Goal: Task Accomplishment & Management: Manage account settings

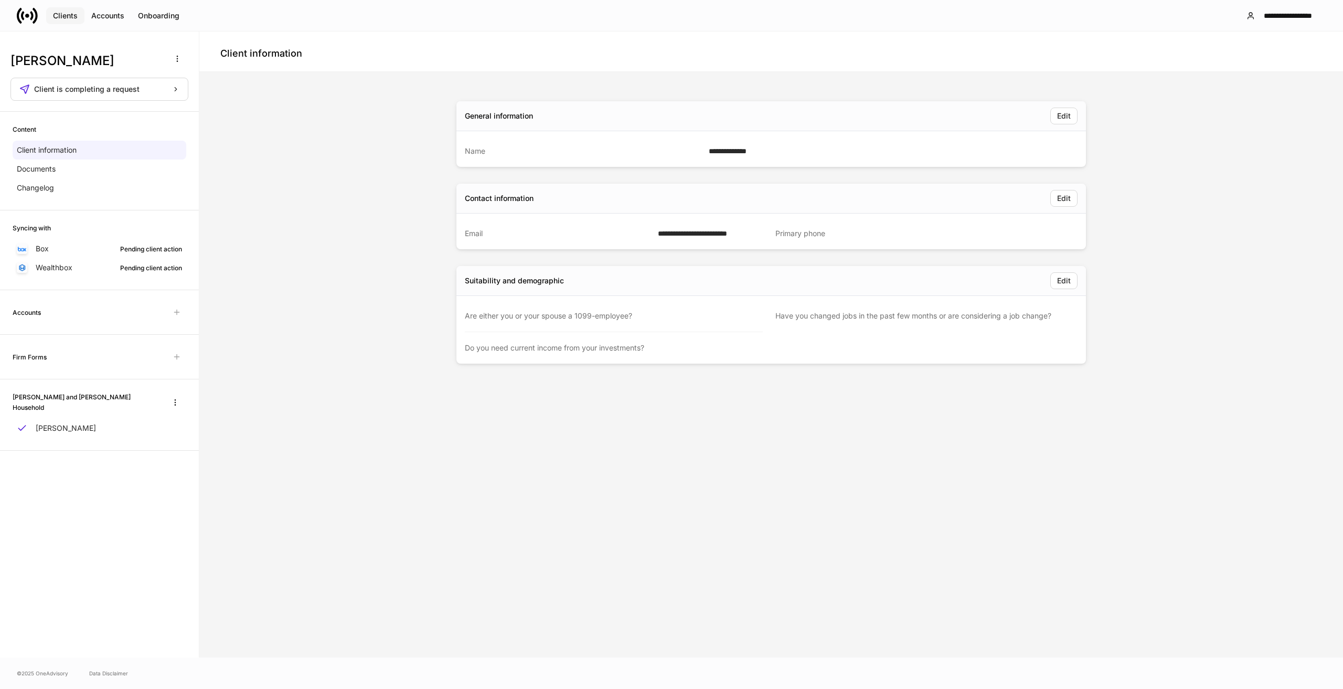
click at [73, 19] on div "Clients" at bounding box center [65, 15] width 25 height 7
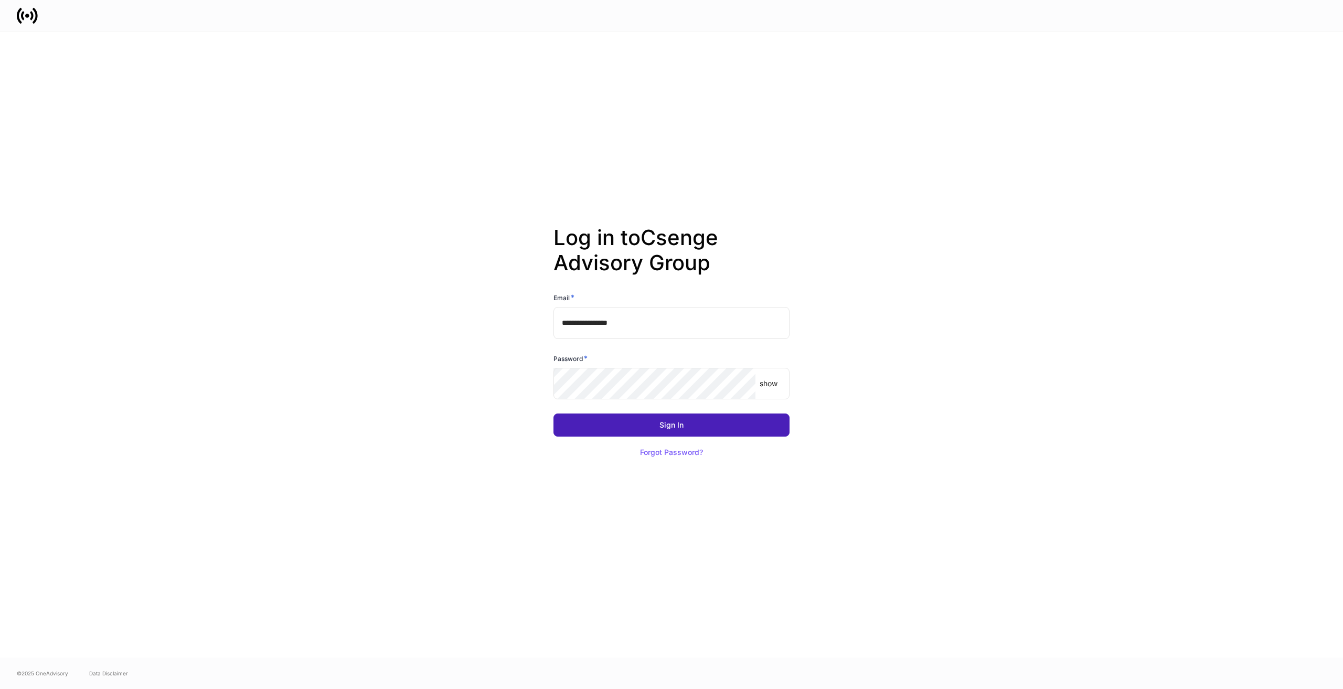
click at [739, 424] on button "Sign In" at bounding box center [671, 424] width 236 height 23
click at [674, 425] on div "Sign In" at bounding box center [671, 424] width 24 height 7
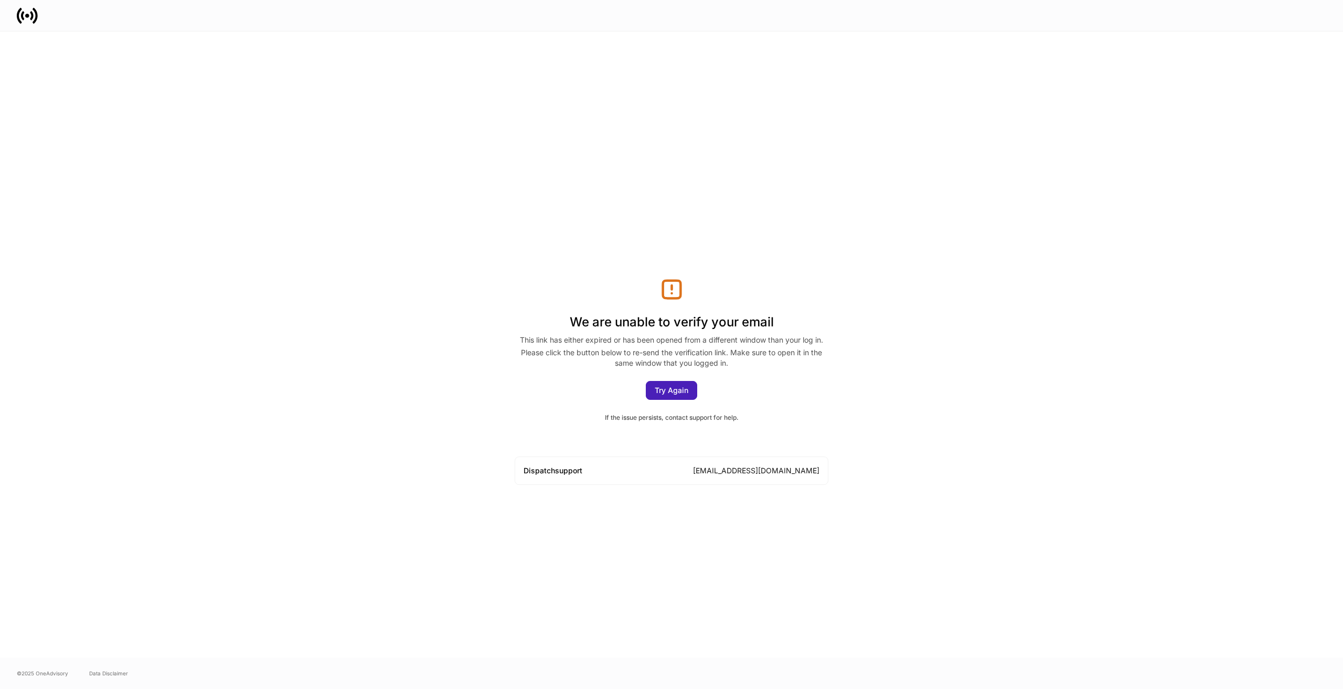
click at [668, 385] on button "Try Again" at bounding box center [671, 390] width 51 height 19
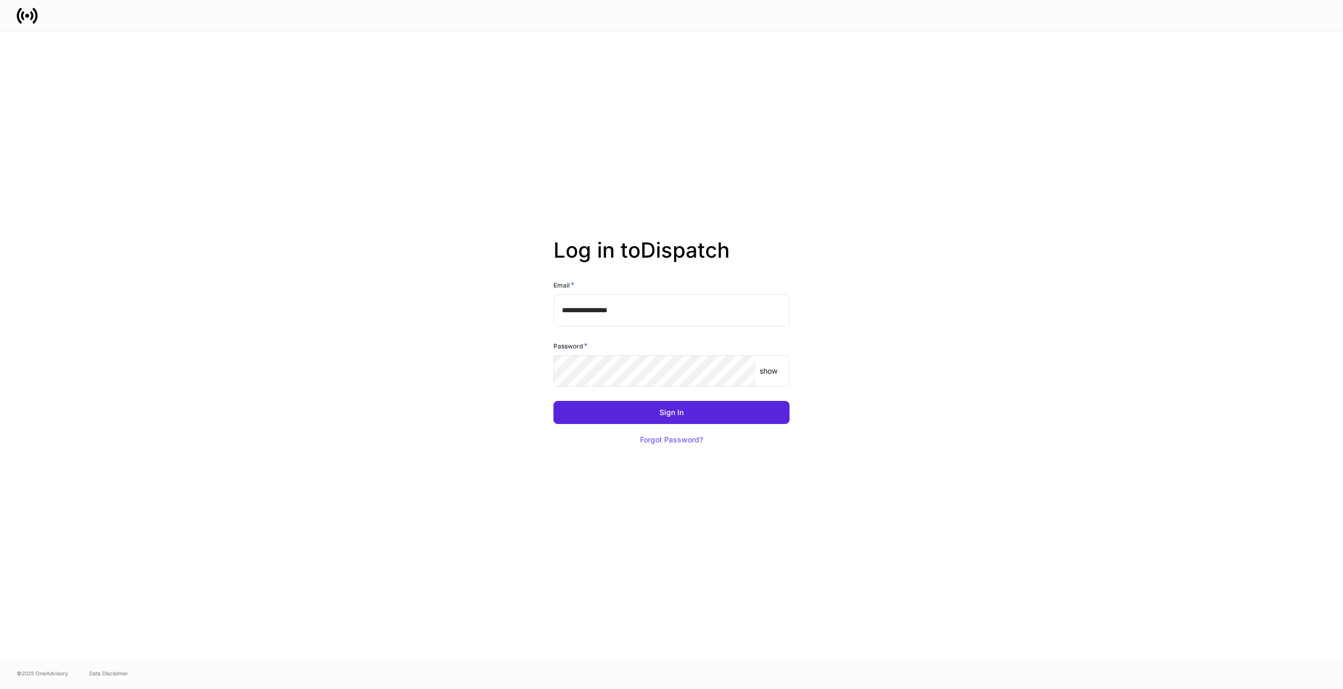
click at [777, 374] on p "show" at bounding box center [768, 371] width 18 height 10
click at [740, 370] on keeper-lock "Open Keeper Popup" at bounding box center [744, 370] width 13 height 13
click at [743, 371] on keeper-lock "Open Keeper Popup" at bounding box center [744, 370] width 13 height 13
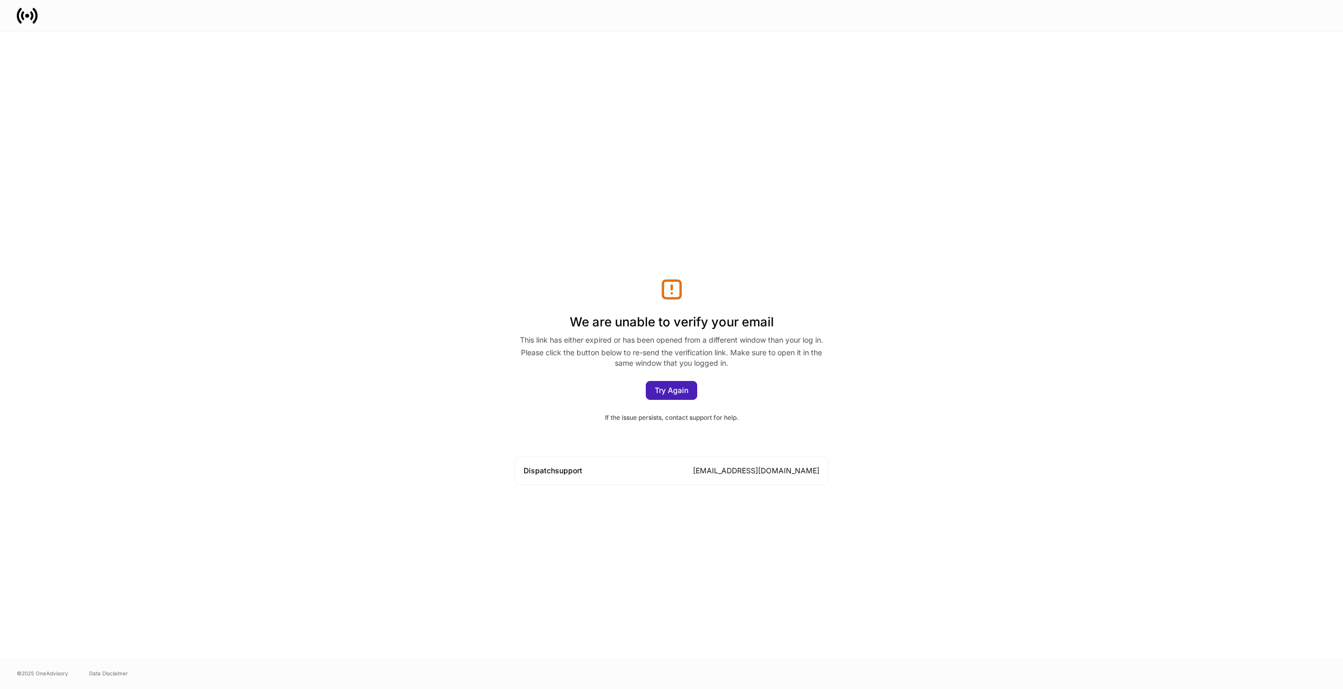
click at [690, 387] on button "Try Again" at bounding box center [671, 390] width 51 height 19
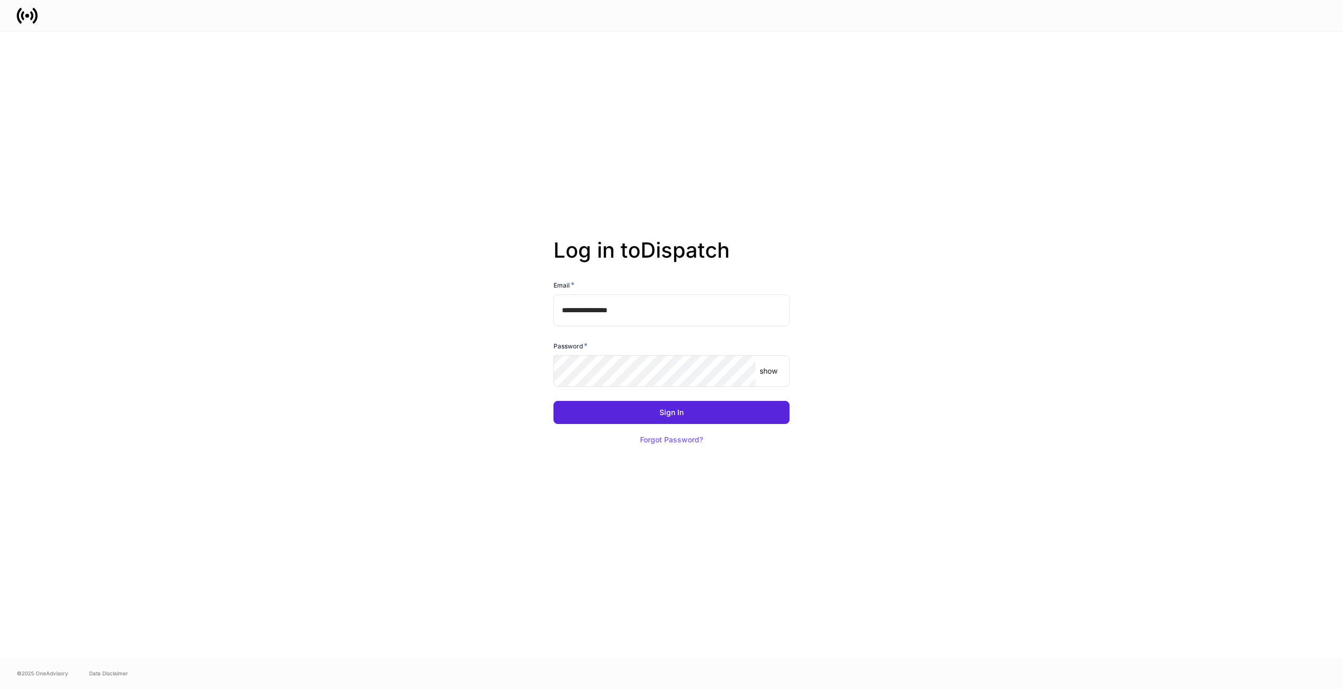
click at [744, 371] on keeper-lock "Open Keeper Popup" at bounding box center [740, 370] width 13 height 13
click at [741, 374] on keeper-lock "Open Keeper Popup" at bounding box center [740, 370] width 13 height 13
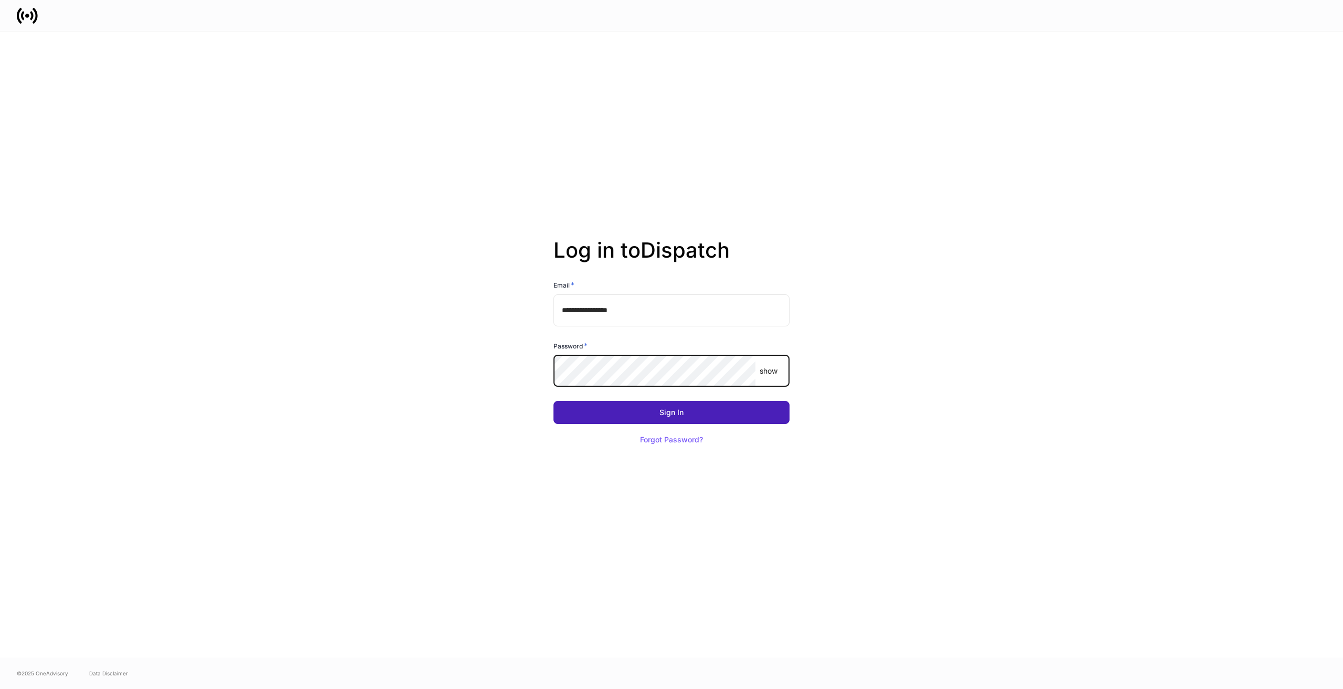
click at [695, 416] on button "Sign In" at bounding box center [671, 412] width 236 height 23
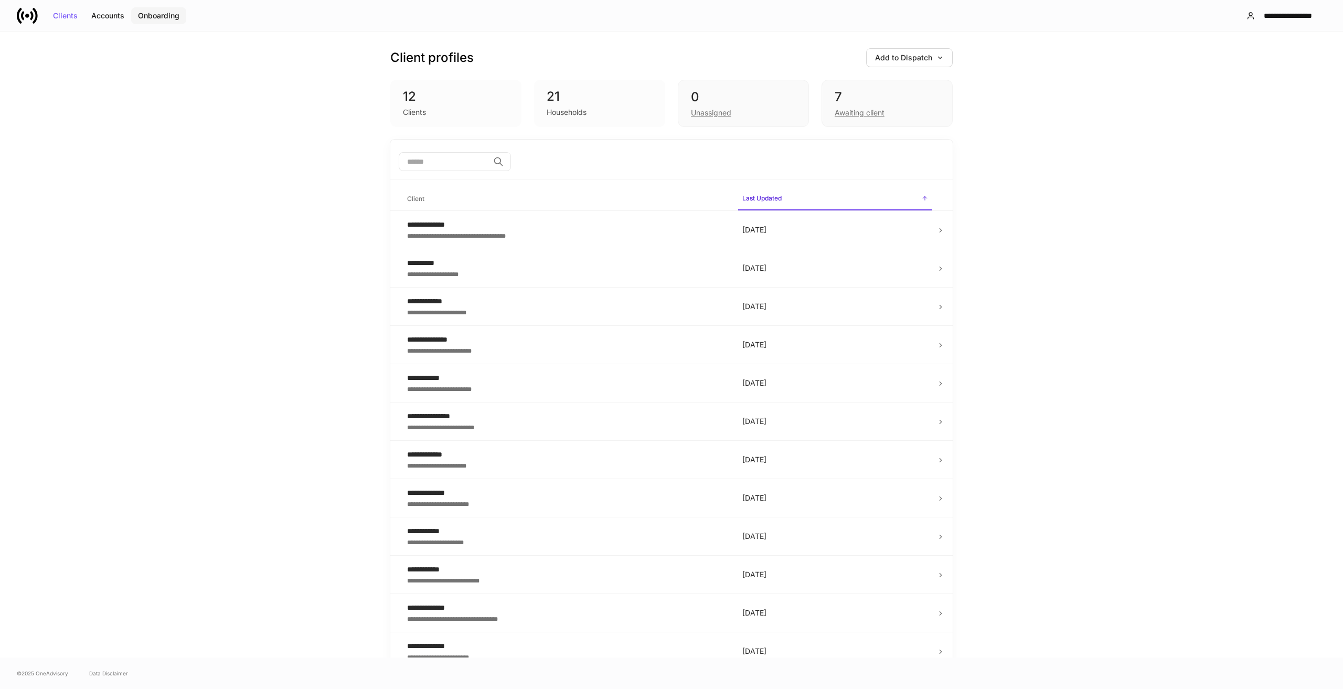
click at [157, 22] on button "Onboarding" at bounding box center [158, 15] width 55 height 17
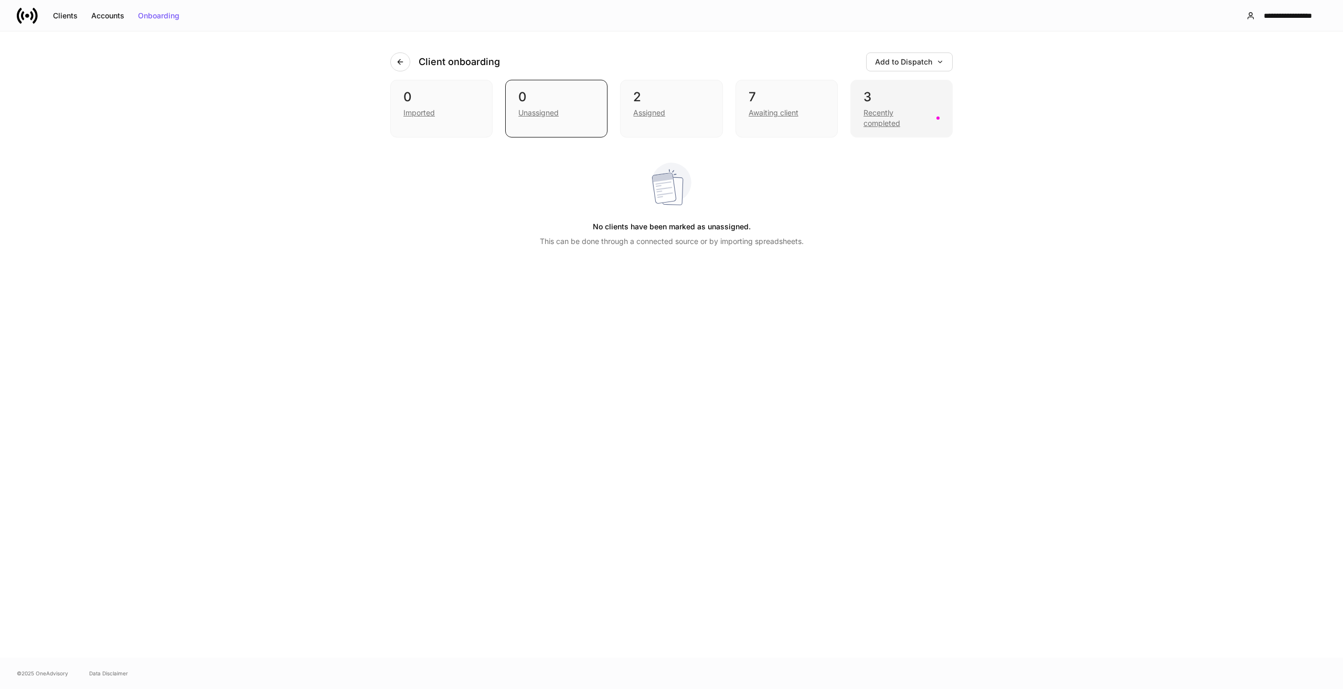
click at [882, 112] on div "Recently completed" at bounding box center [896, 118] width 67 height 21
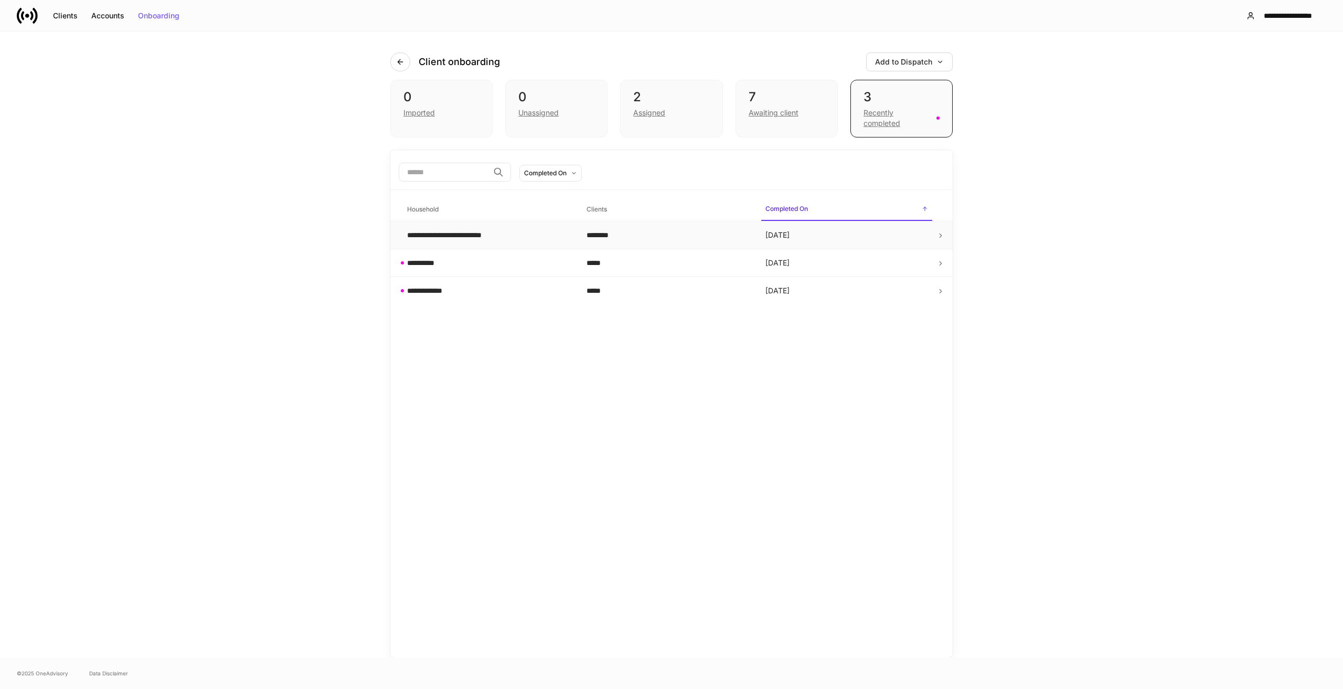
click at [936, 232] on td "[DATE]" at bounding box center [846, 235] width 179 height 28
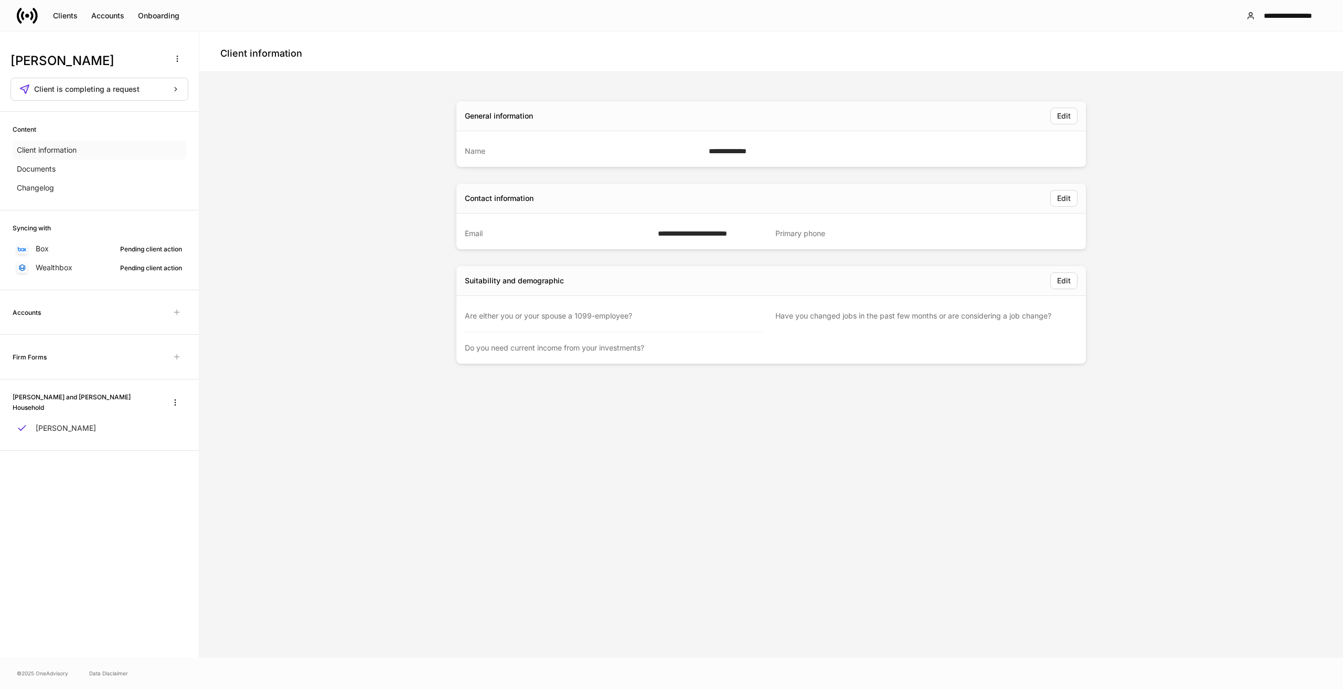
click at [62, 151] on p "Client information" at bounding box center [47, 150] width 60 height 10
click at [45, 169] on p "Documents" at bounding box center [36, 169] width 39 height 10
click at [47, 187] on p "Changelog" at bounding box center [35, 187] width 37 height 10
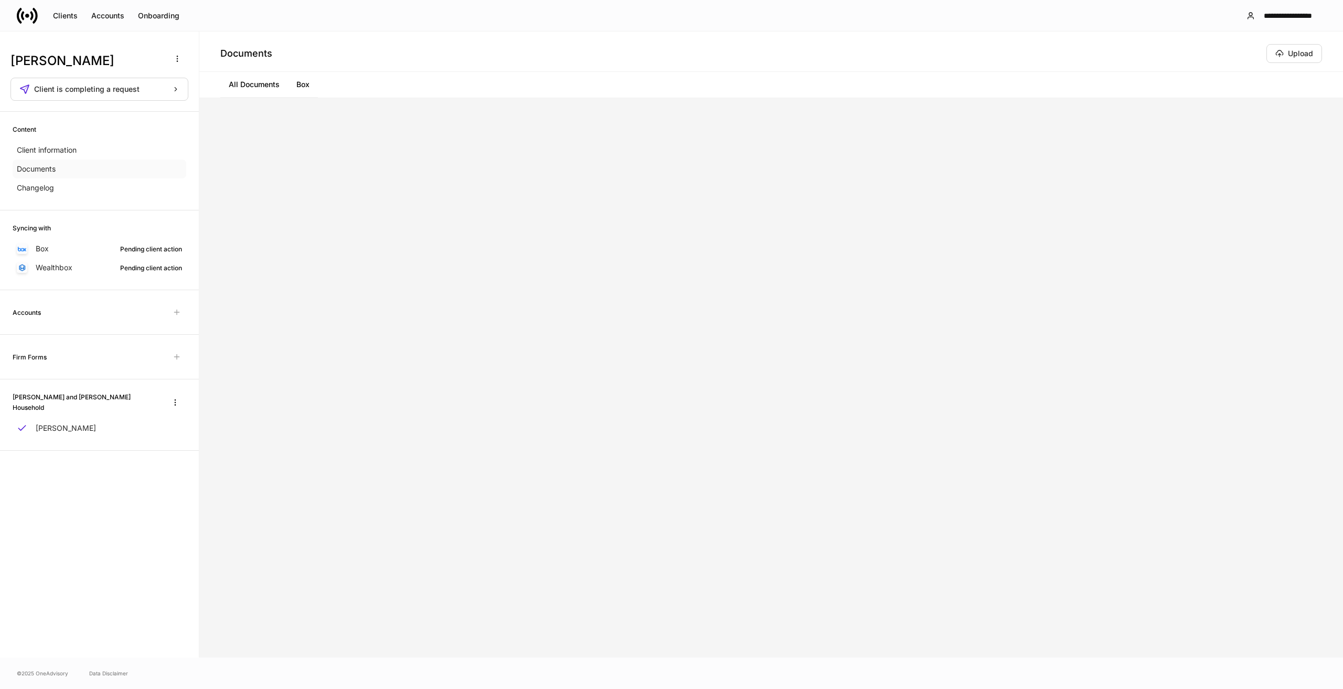
click at [47, 170] on p "Documents" at bounding box center [36, 169] width 39 height 10
click at [62, 146] on p "Client information" at bounding box center [47, 150] width 60 height 10
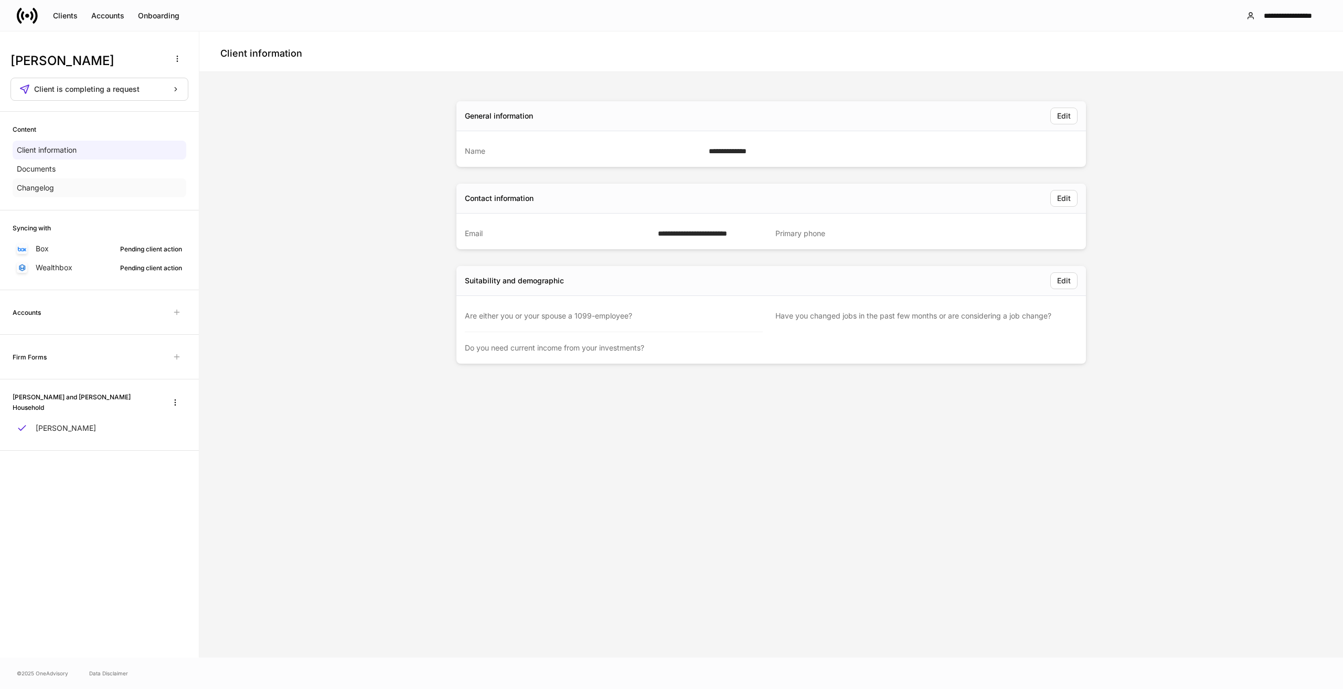
click at [42, 186] on p "Changelog" at bounding box center [35, 187] width 37 height 10
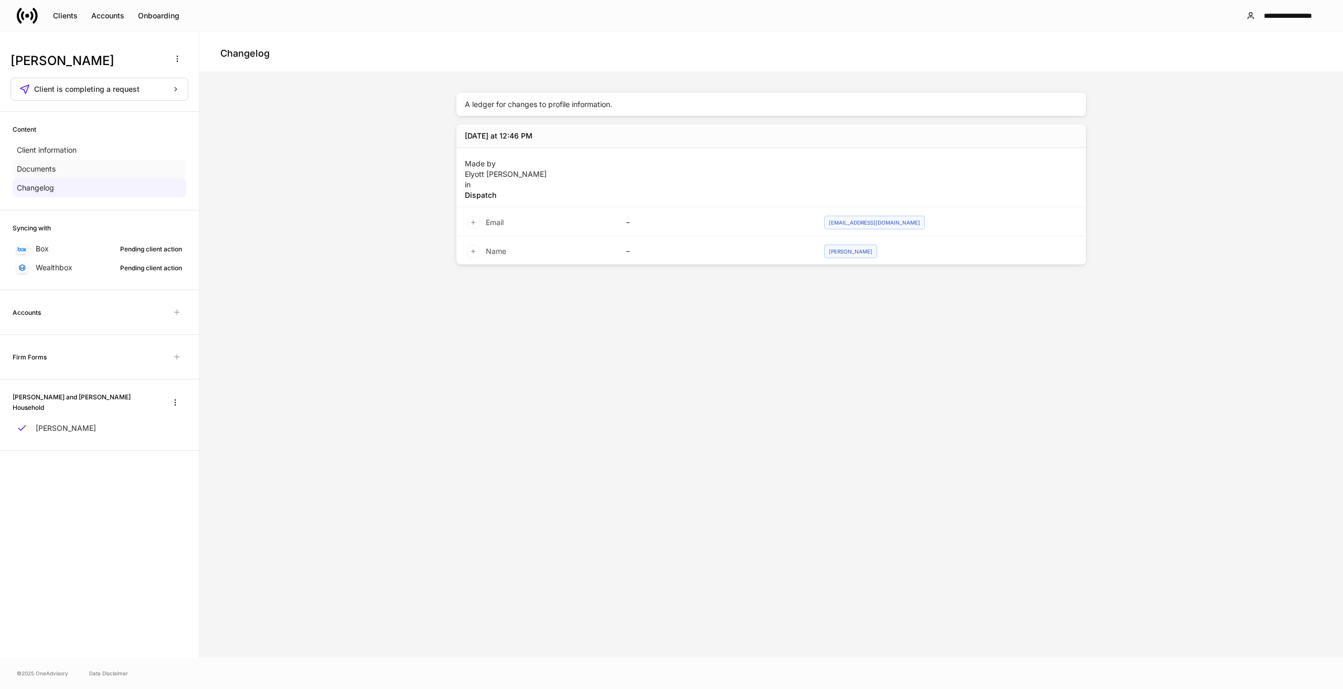
click at [36, 170] on p "Documents" at bounding box center [36, 169] width 39 height 10
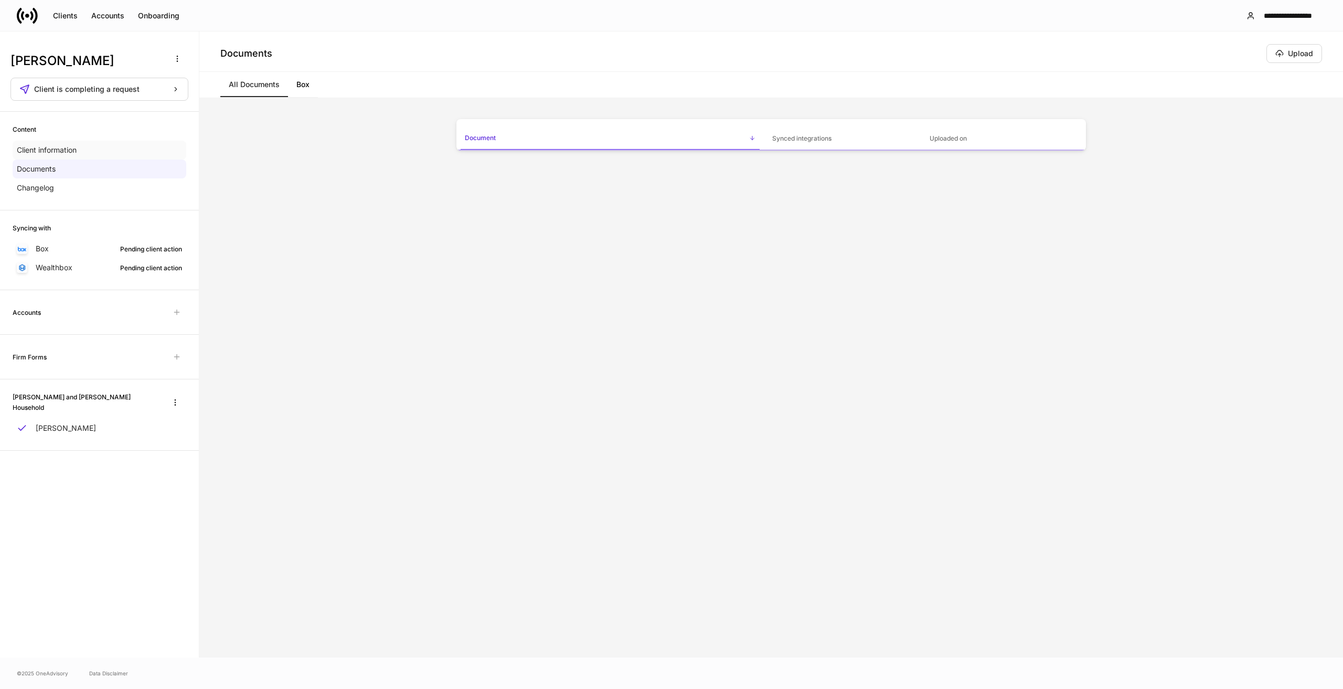
click at [50, 152] on p "Client information" at bounding box center [47, 150] width 60 height 10
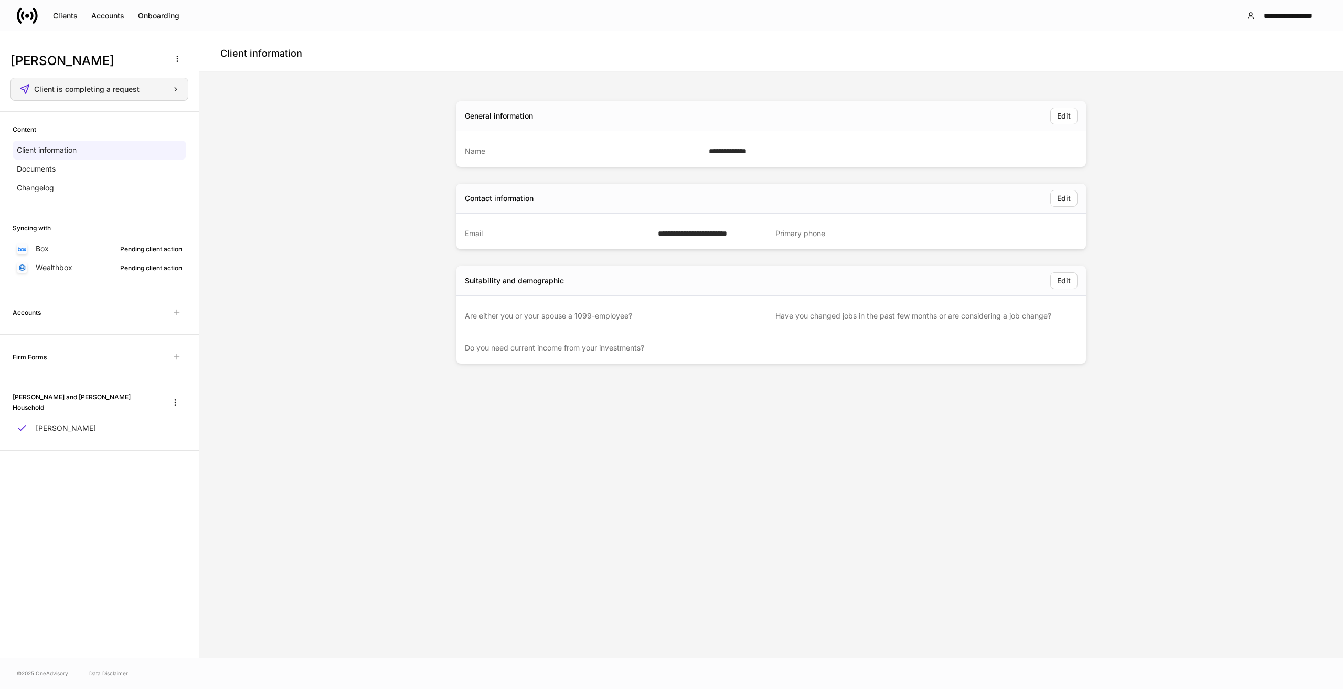
click at [160, 82] on button "Client is completing a request" at bounding box center [99, 89] width 178 height 23
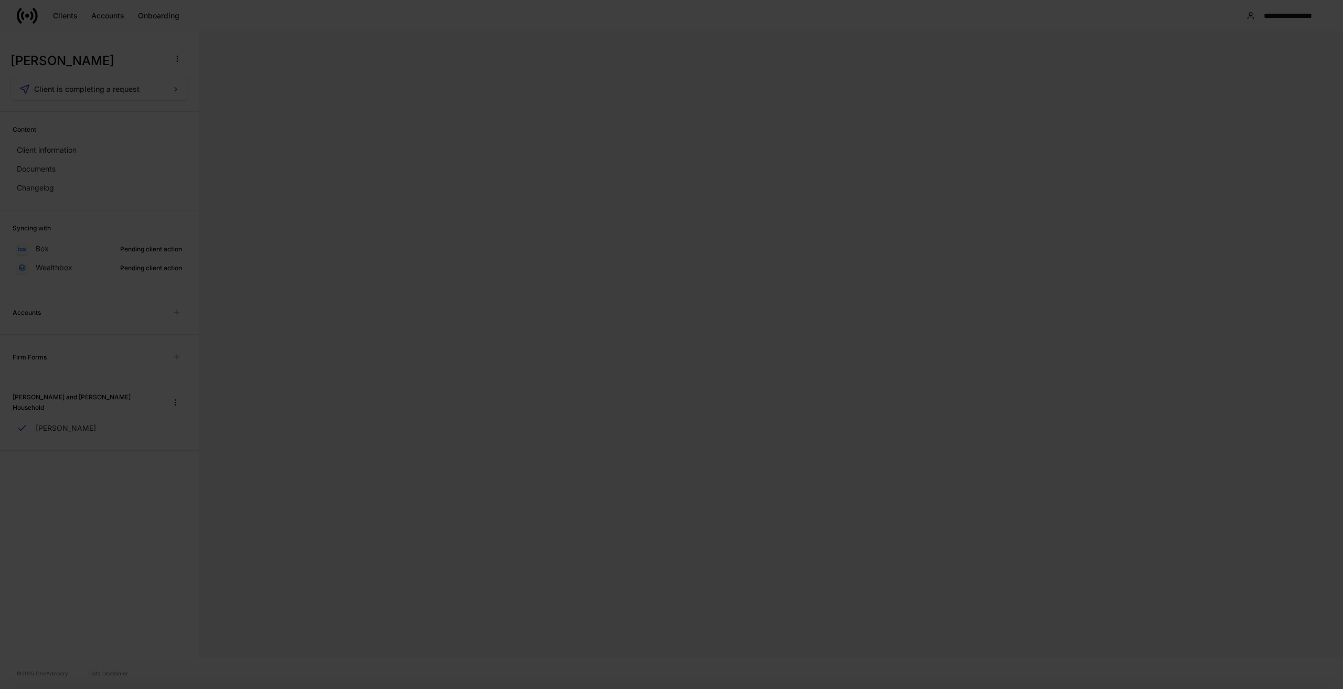
click at [177, 90] on div at bounding box center [671, 344] width 1343 height 689
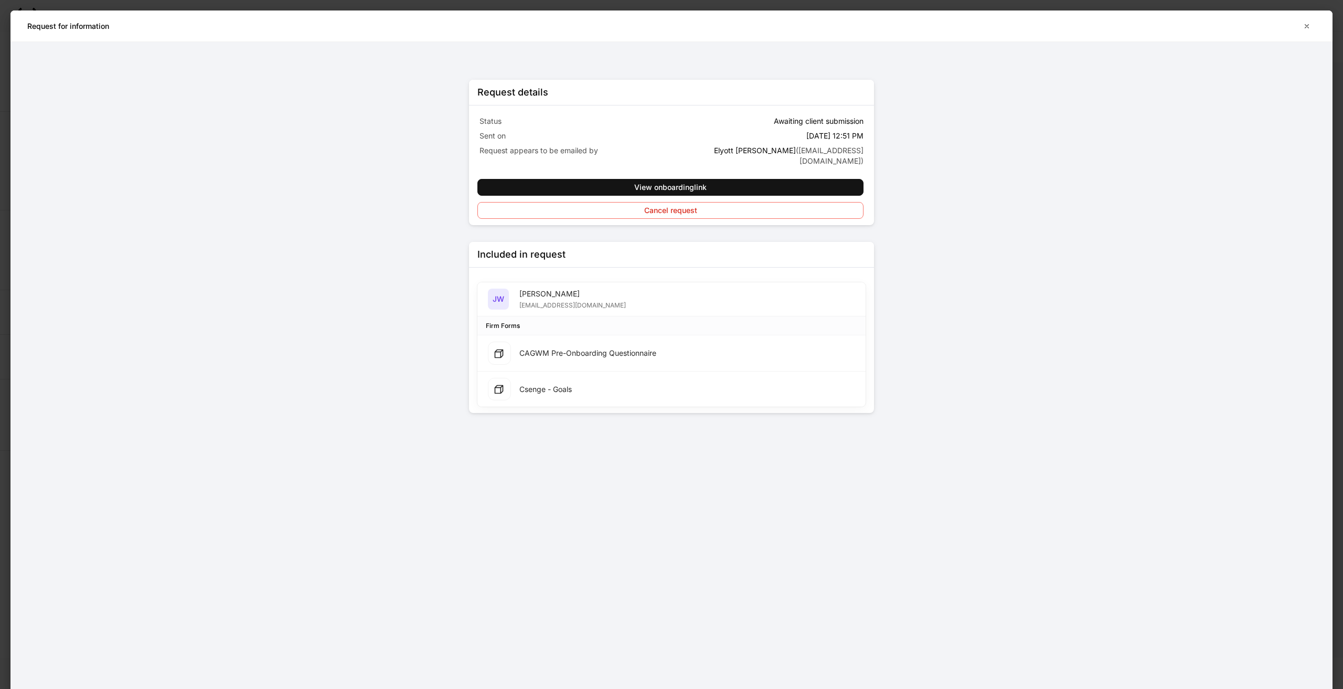
click at [631, 348] on div "CAGWM Pre-Onboarding Questionnaire" at bounding box center [587, 353] width 137 height 10
click at [560, 348] on div "CAGWM Pre-Onboarding Questionnaire" at bounding box center [587, 353] width 137 height 10
click at [504, 343] on div at bounding box center [499, 352] width 23 height 23
click at [501, 348] on icon at bounding box center [498, 353] width 10 height 10
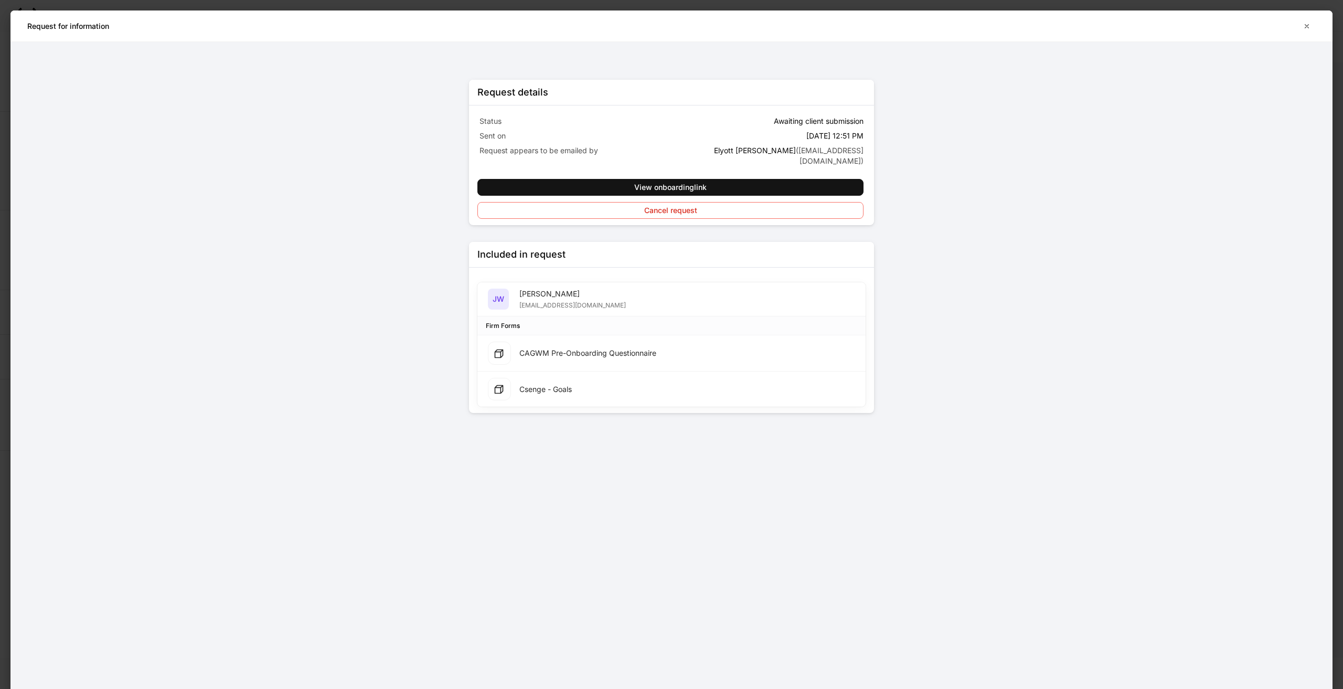
click at [545, 348] on div "CAGWM Pre-Onboarding Questionnaire" at bounding box center [587, 353] width 137 height 10
click at [553, 378] on div "Csenge - Goals" at bounding box center [530, 389] width 84 height 23
click at [555, 384] on div "Csenge - Goals" at bounding box center [545, 389] width 52 height 10
click at [958, 168] on div "Request details Status Awaiting client submission Sent on [DATE] 12:51 PM Reque…" at bounding box center [671, 365] width 1322 height 647
click at [1309, 28] on icon "button" at bounding box center [1306, 26] width 8 height 8
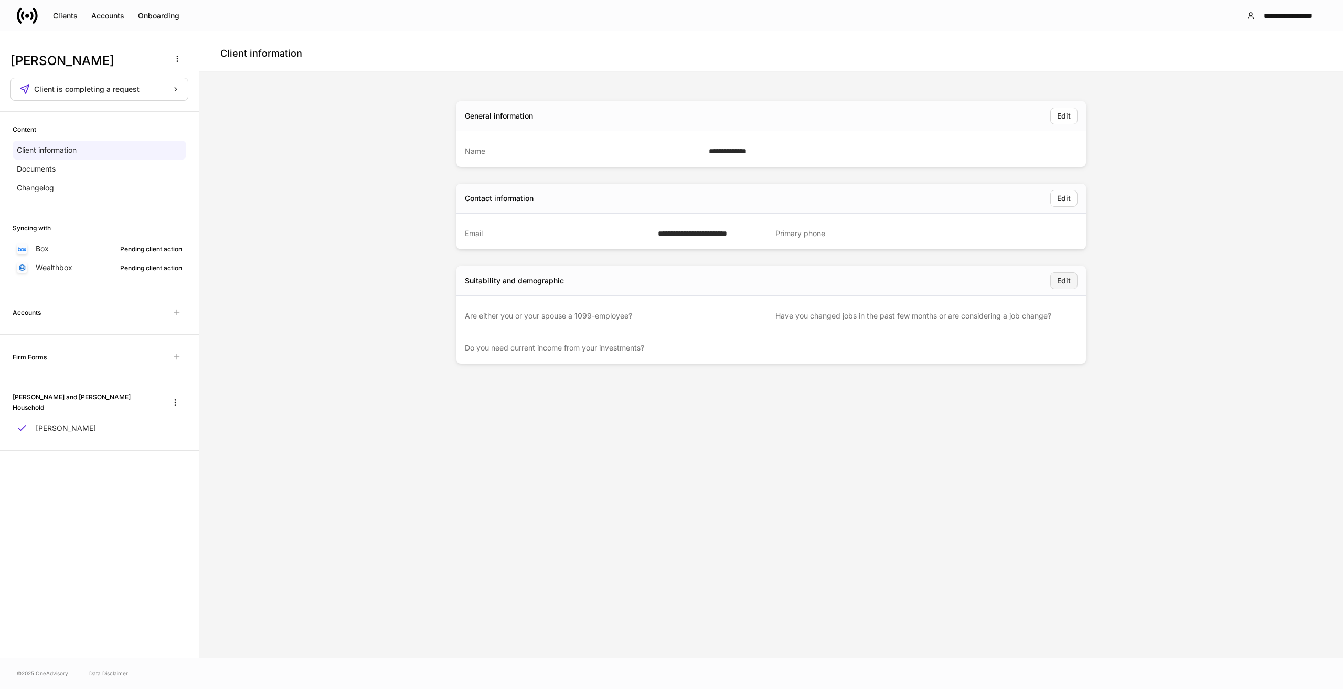
click at [1060, 280] on div "Edit" at bounding box center [1064, 280] width 14 height 7
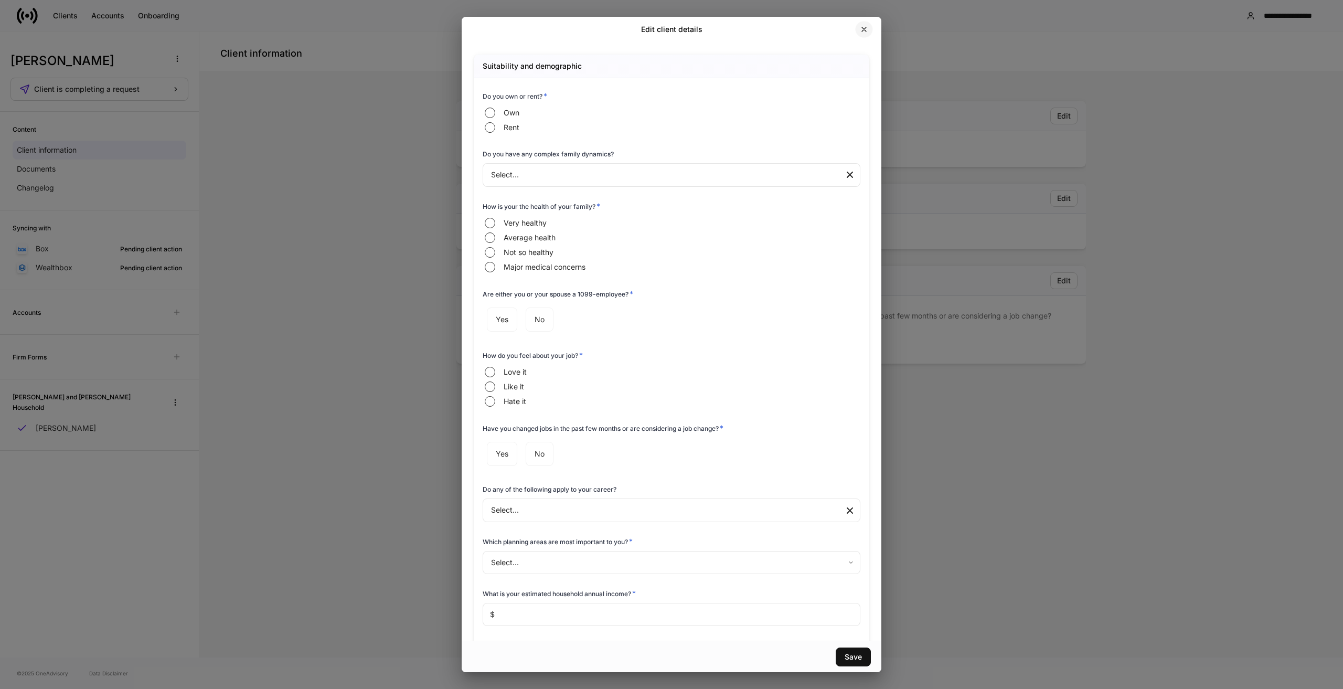
click at [866, 27] on icon "button" at bounding box center [864, 29] width 8 height 8
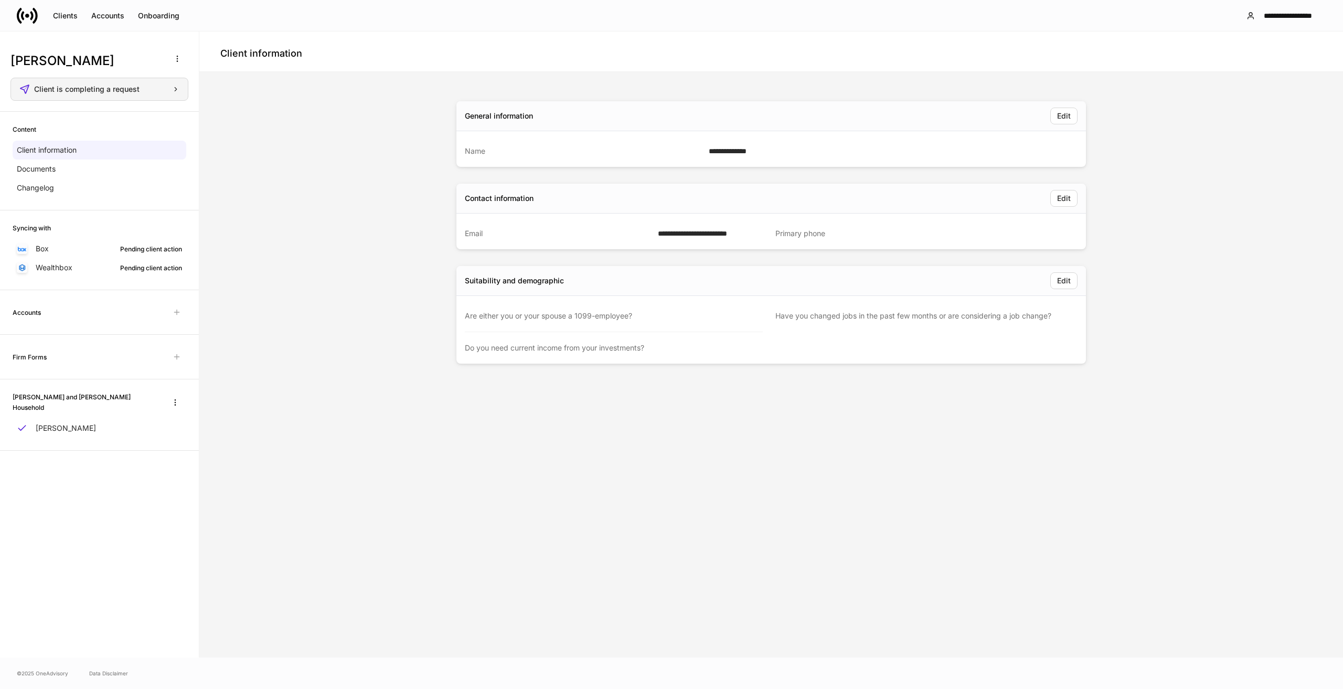
click at [174, 88] on icon "button" at bounding box center [175, 88] width 7 height 7
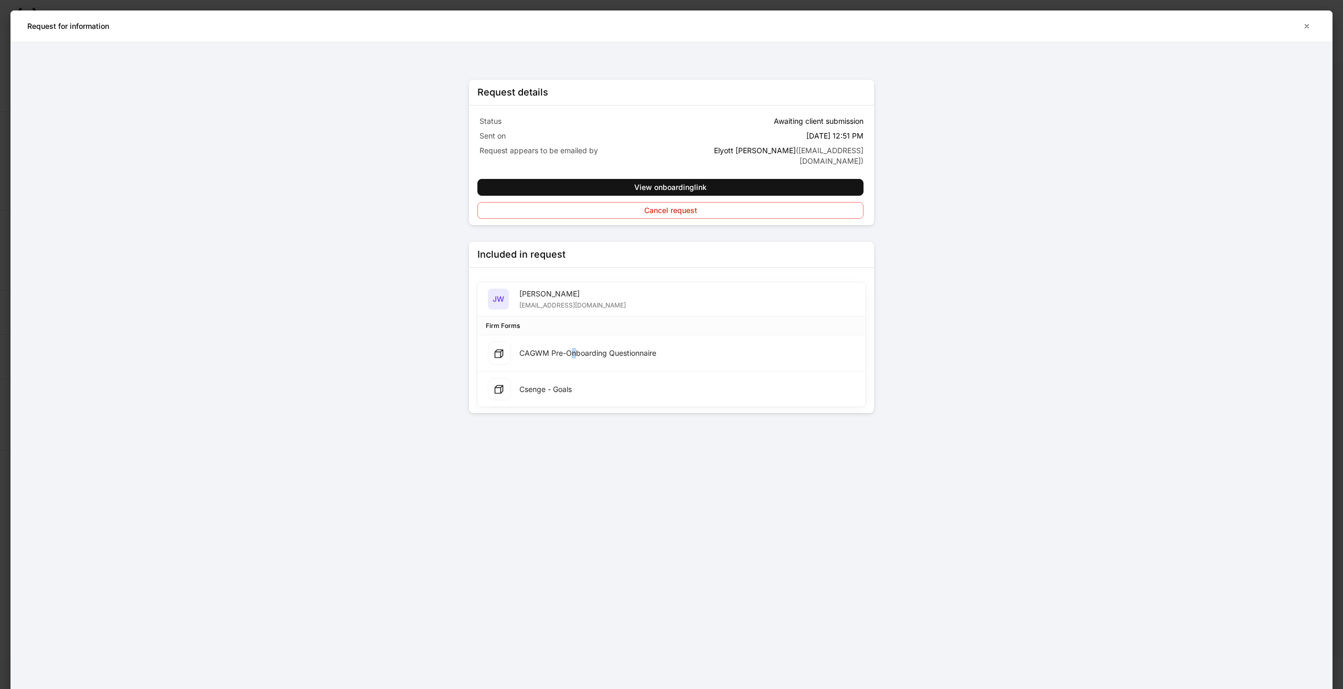
click at [572, 348] on div "CAGWM Pre-Onboarding Questionnaire" at bounding box center [587, 353] width 137 height 10
click at [557, 348] on div "CAGWM Pre-Onboarding Questionnaire" at bounding box center [587, 353] width 137 height 10
click at [497, 348] on icon at bounding box center [498, 353] width 10 height 10
click at [498, 348] on icon at bounding box center [498, 353] width 10 height 10
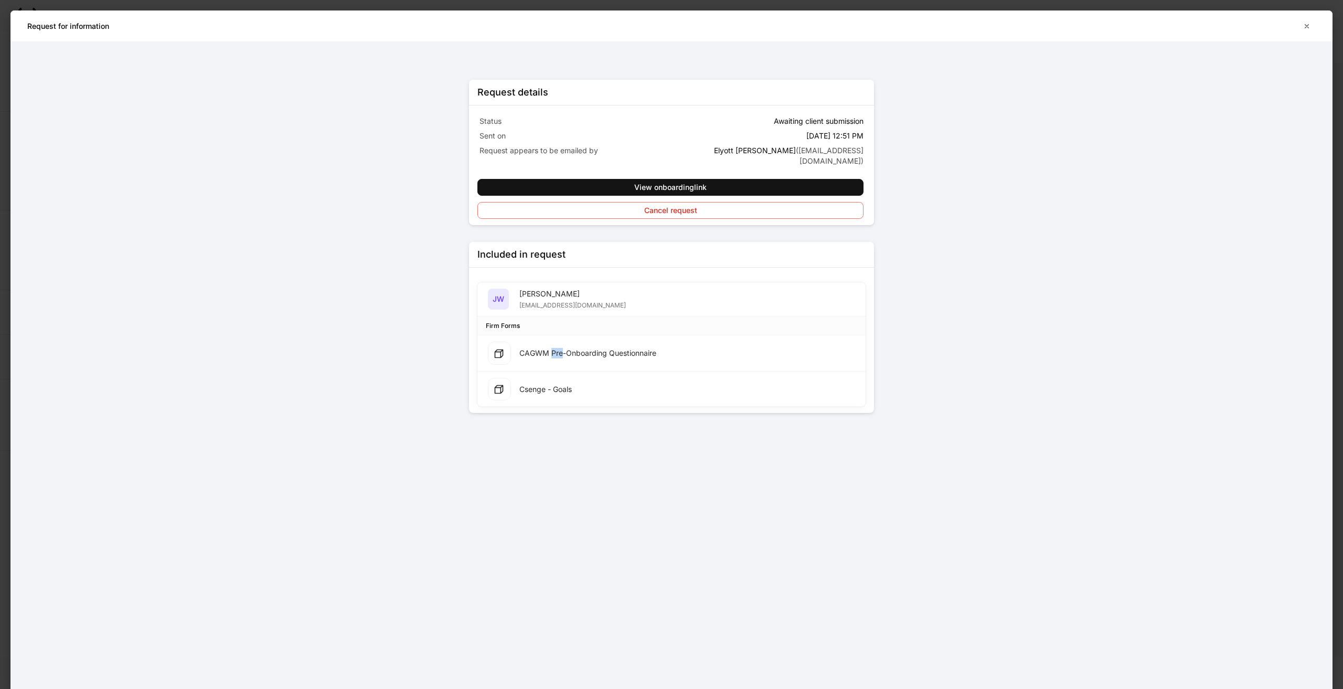
click at [499, 348] on icon at bounding box center [498, 353] width 10 height 10
click at [1292, 27] on div "Request for information" at bounding box center [662, 26] width 1270 height 10
click at [1300, 27] on button "button" at bounding box center [1306, 26] width 18 height 17
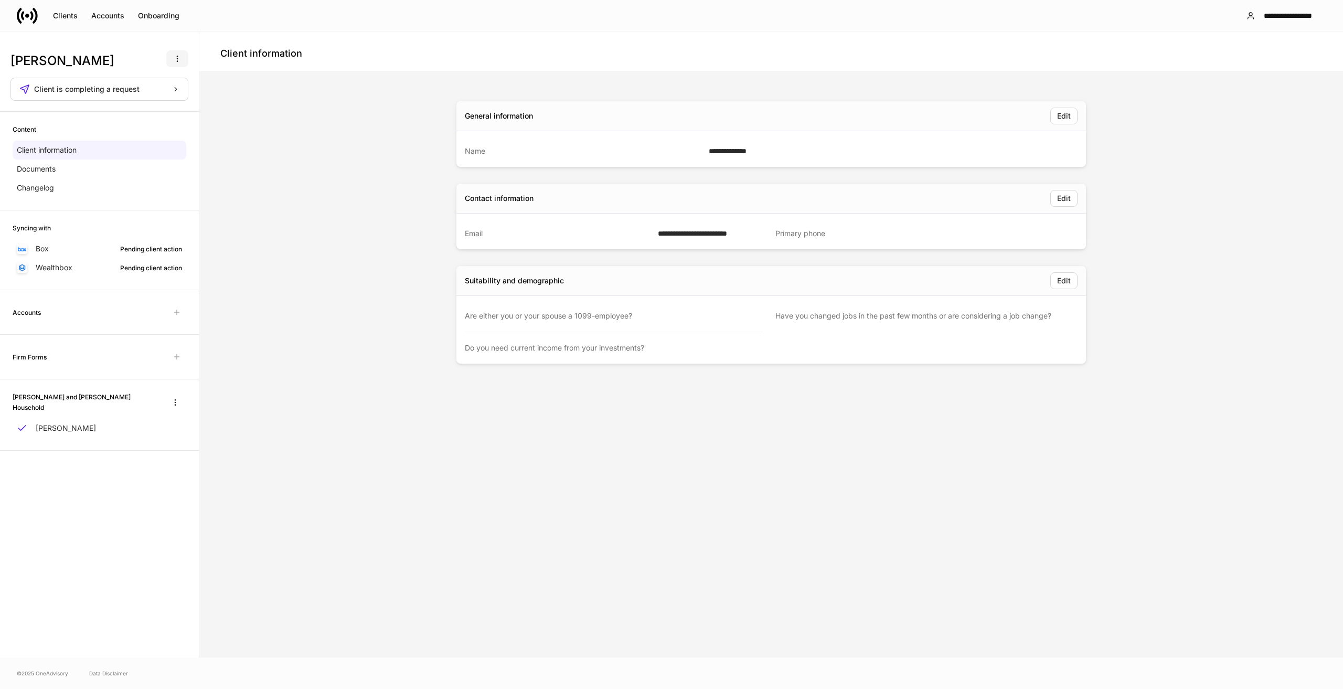
click at [175, 56] on icon "button" at bounding box center [177, 59] width 8 height 8
click at [268, 146] on div at bounding box center [671, 344] width 1343 height 689
click at [270, 403] on div "**********" at bounding box center [770, 364] width 1135 height 577
click at [596, 519] on div "**********" at bounding box center [770, 364] width 629 height 543
